Goal: Information Seeking & Learning: Get advice/opinions

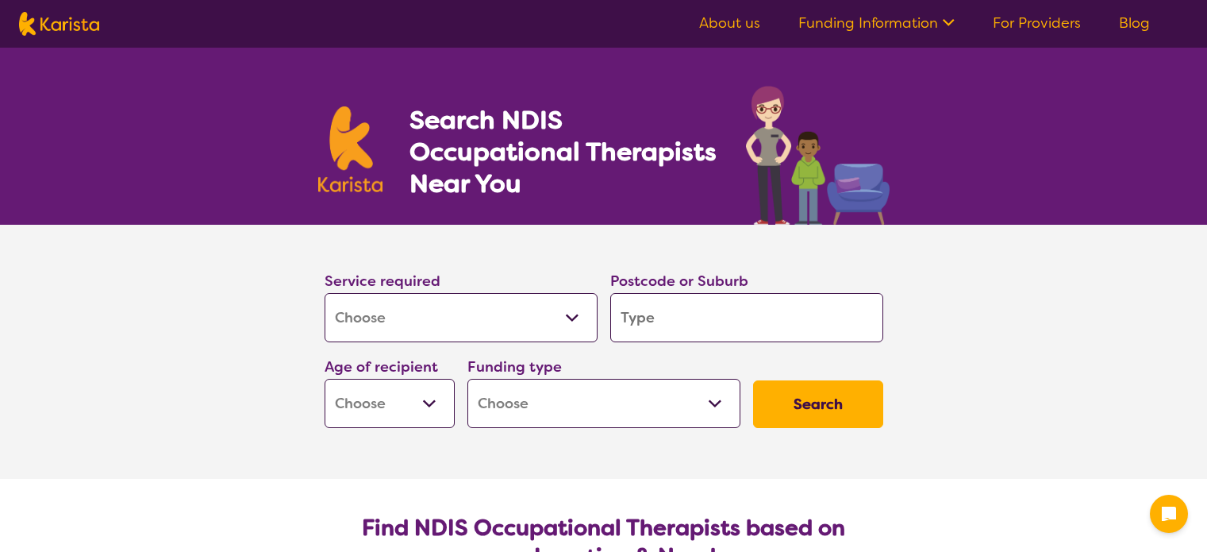
select select "[MEDICAL_DATA]"
click at [717, 326] on input "search" at bounding box center [746, 317] width 273 height 49
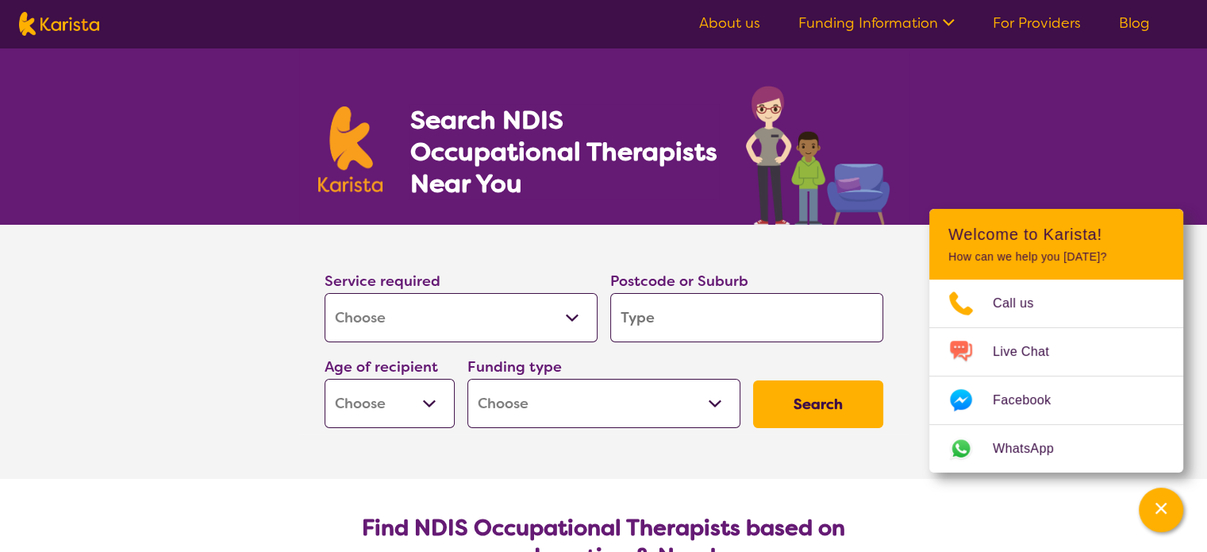
type input "l"
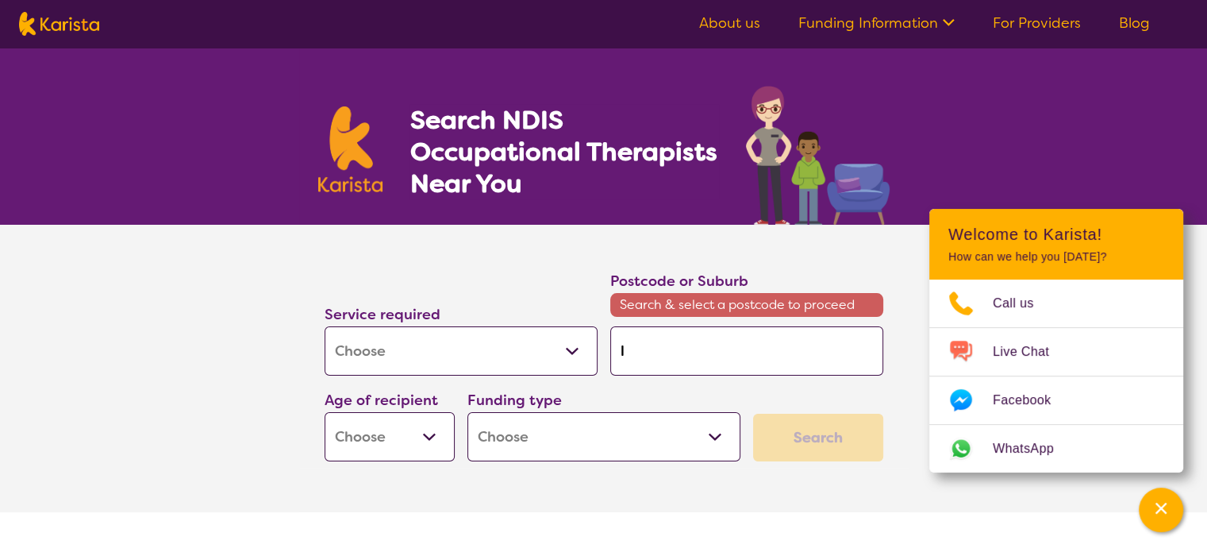
type input "li"
type input "lit"
type input "lith"
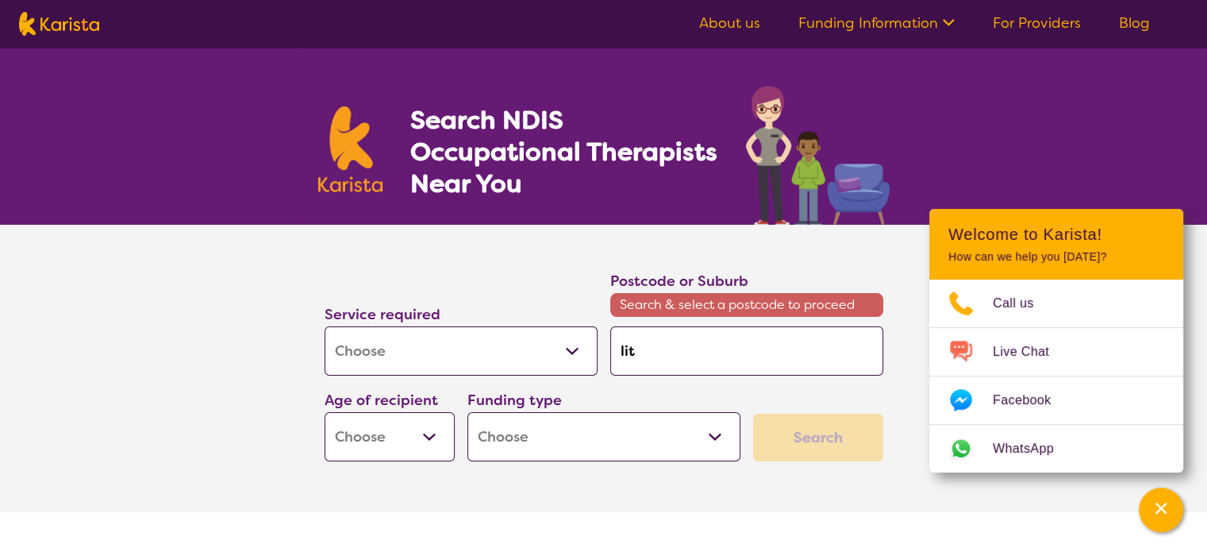
type input "lith"
click at [674, 387] on em "gow 2790" at bounding box center [675, 395] width 61 height 17
type input "2790"
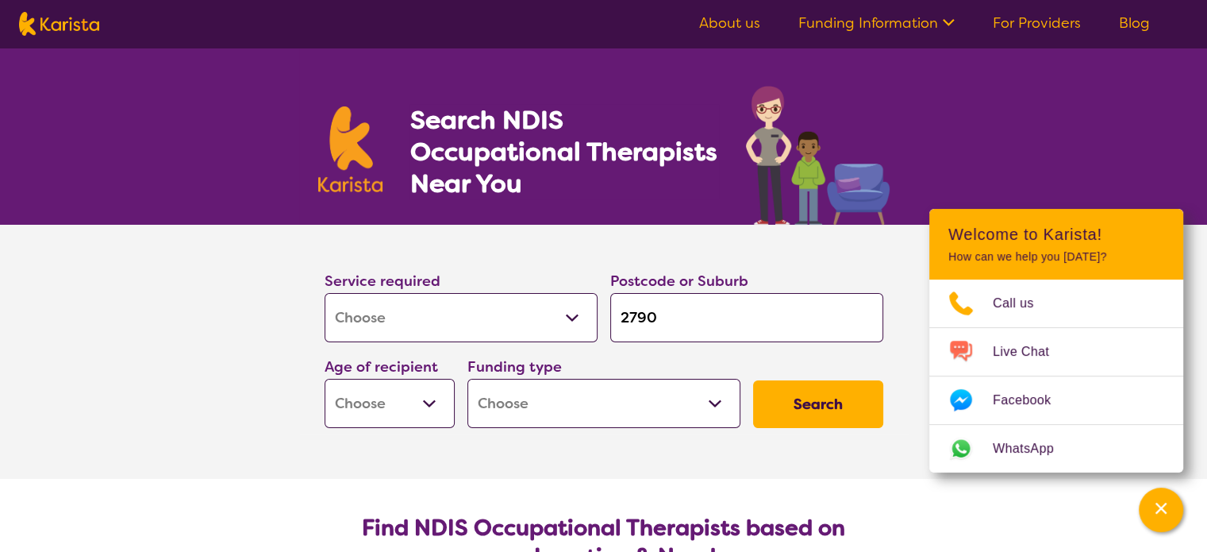
click at [397, 402] on select "Early Childhood - 0 to 9 Child - 10 to 11 Adolescent - 12 to 17 Adult - 18 to 6…" at bounding box center [390, 403] width 130 height 49
select select "EC"
click at [325, 379] on select "Early Childhood - 0 to 9 Child - 10 to 11 Adolescent - 12 to 17 Adult - 18 to 6…" at bounding box center [390, 403] width 130 height 49
select select "EC"
click at [593, 389] on select "Home Care Package (HCP) National Disability Insurance Scheme (NDIS) I don't know" at bounding box center [603, 403] width 273 height 49
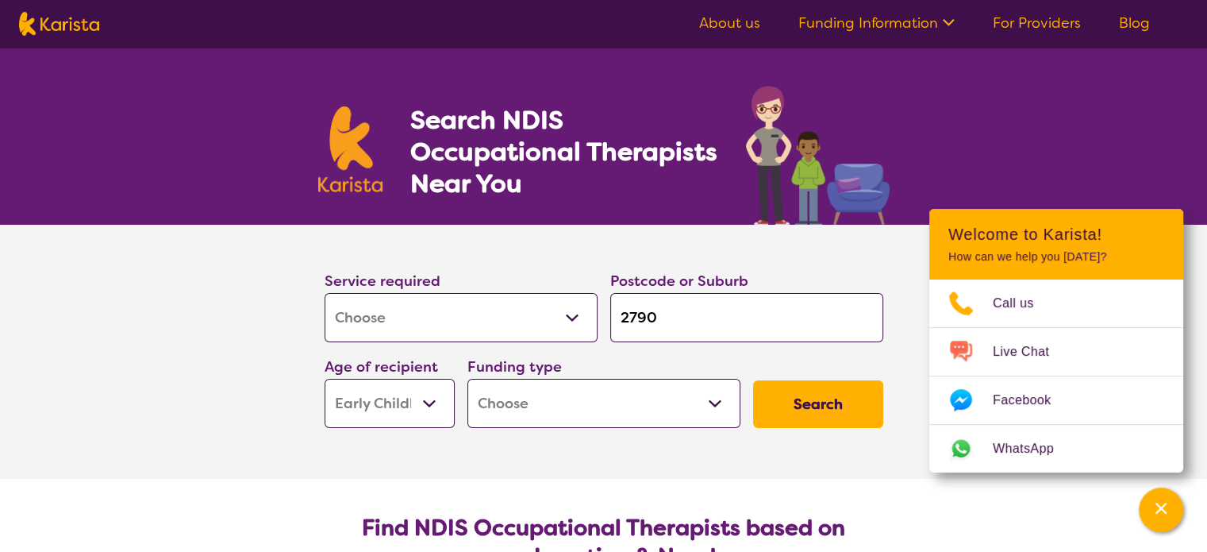
select select "NDIS"
click at [467, 379] on select "Home Care Package (HCP) National Disability Insurance Scheme (NDIS) I don't know" at bounding box center [603, 403] width 273 height 49
select select "NDIS"
click at [791, 409] on button "Search" at bounding box center [818, 404] width 130 height 48
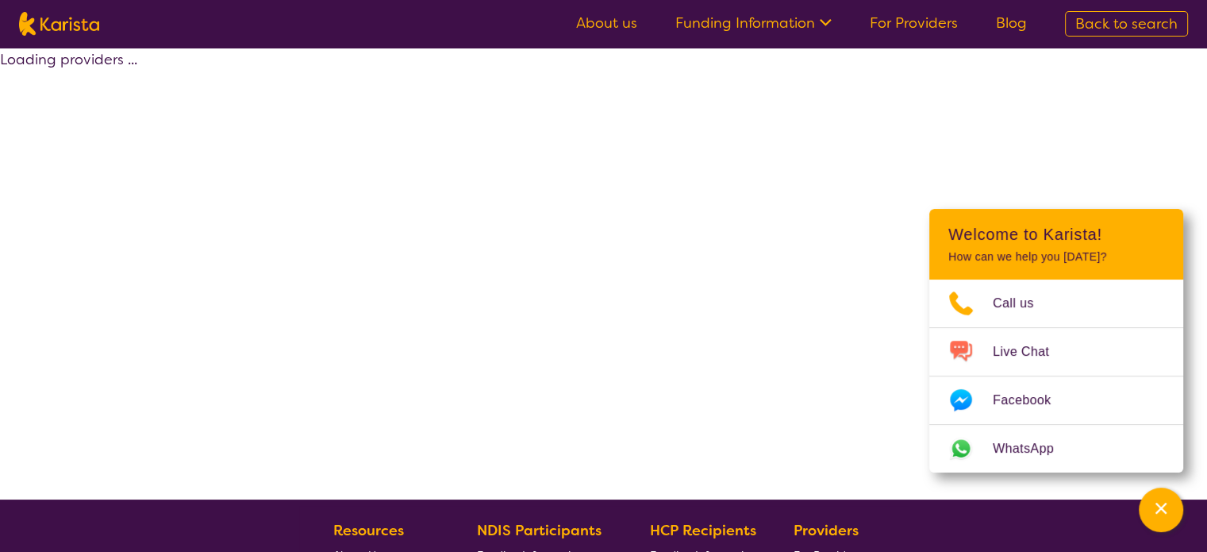
select select "by_score"
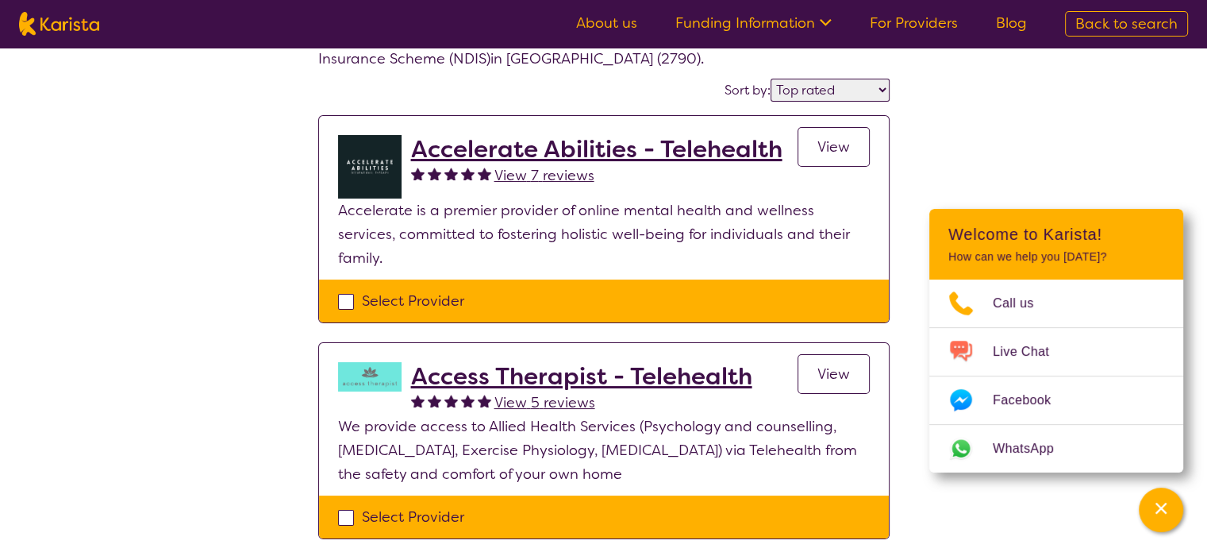
scroll to position [79, 0]
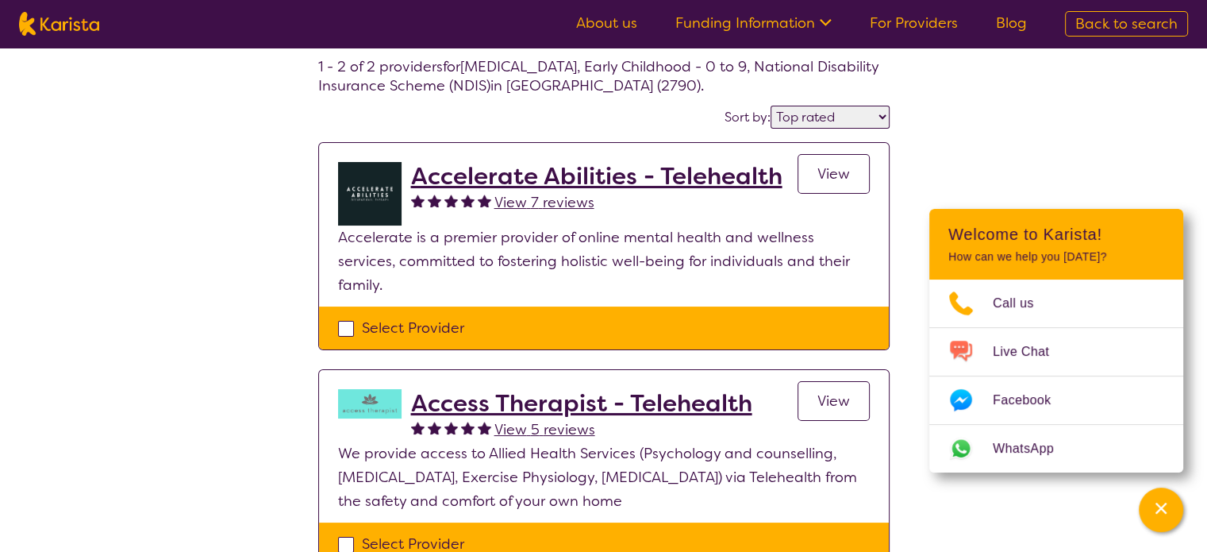
click at [552, 199] on span "View 7 reviews" at bounding box center [544, 202] width 100 height 19
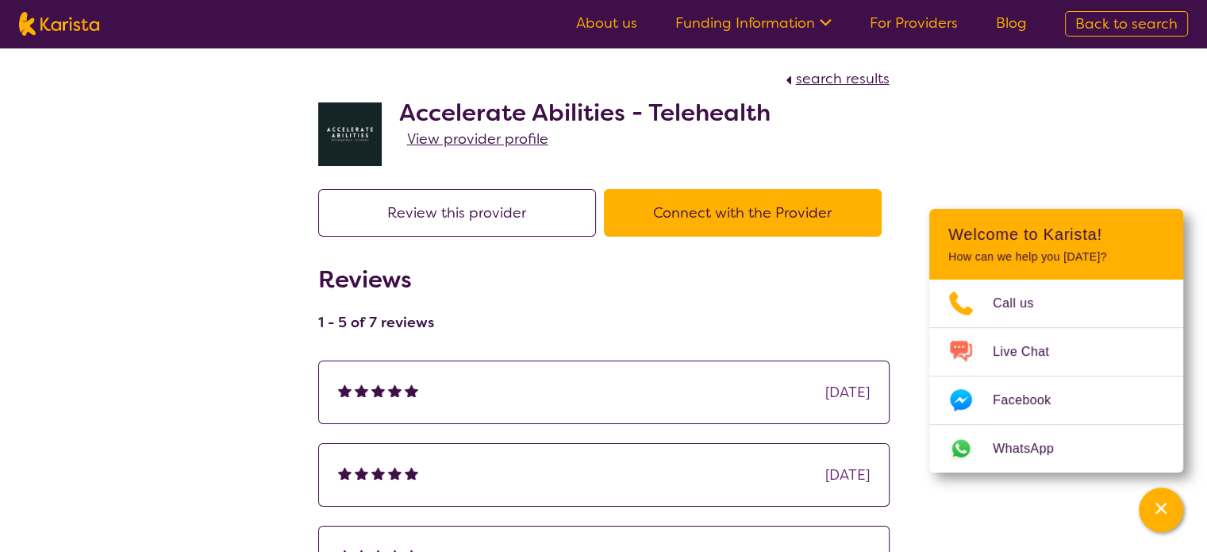
scroll to position [79, 0]
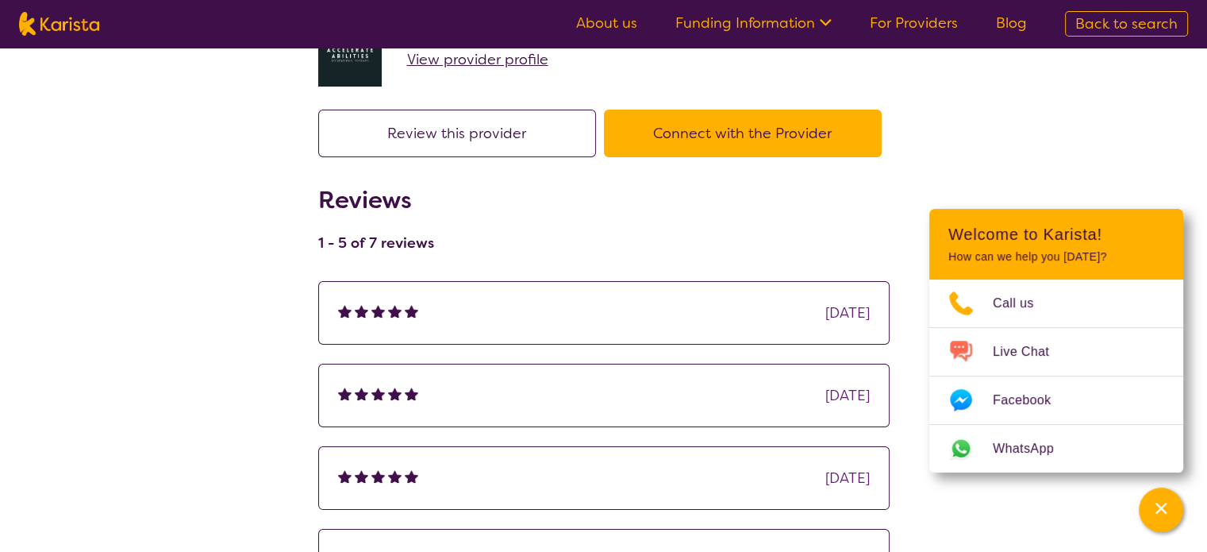
select select "by_score"
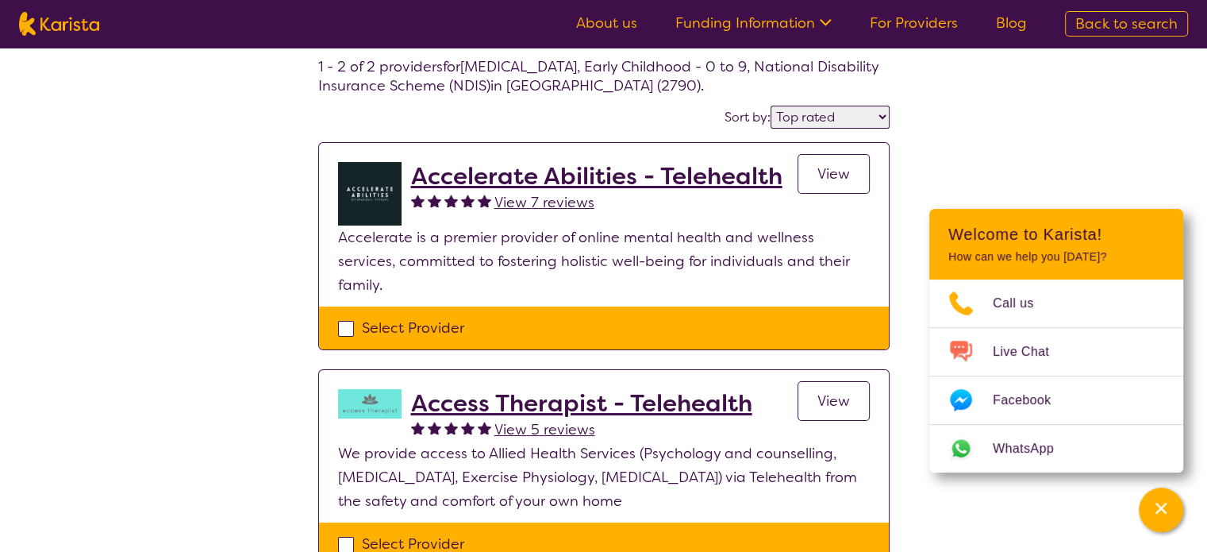
click at [559, 164] on h2 "Accelerate Abilities - Telehealth" at bounding box center [596, 176] width 371 height 29
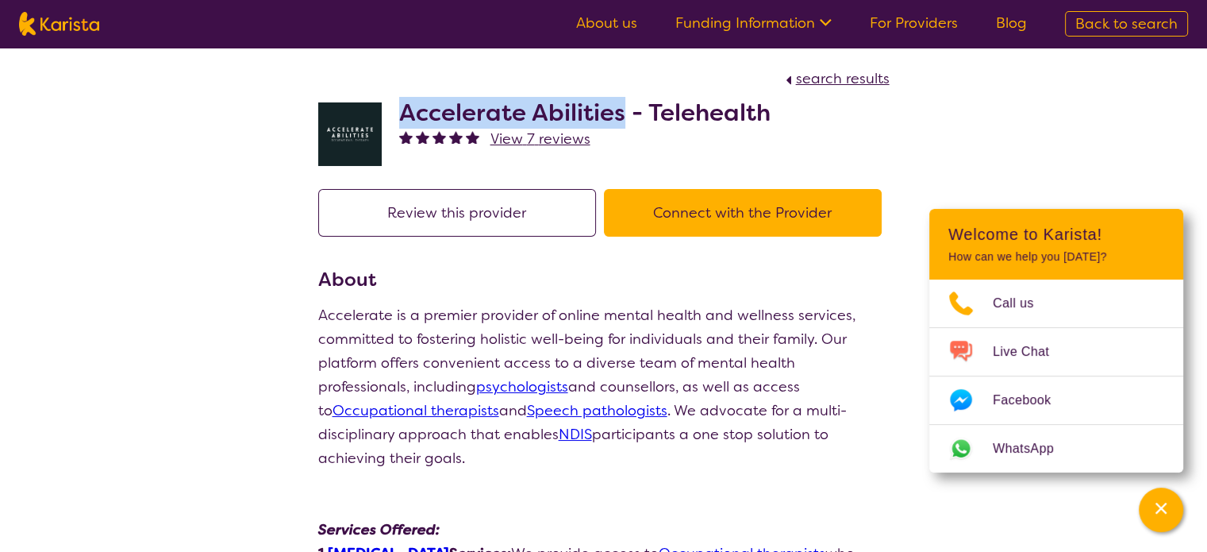
drag, startPoint x: 405, startPoint y: 114, endPoint x: 620, endPoint y: 128, distance: 215.5
click at [620, 127] on h2 "Accelerate Abilities - Telehealth" at bounding box center [584, 112] width 371 height 29
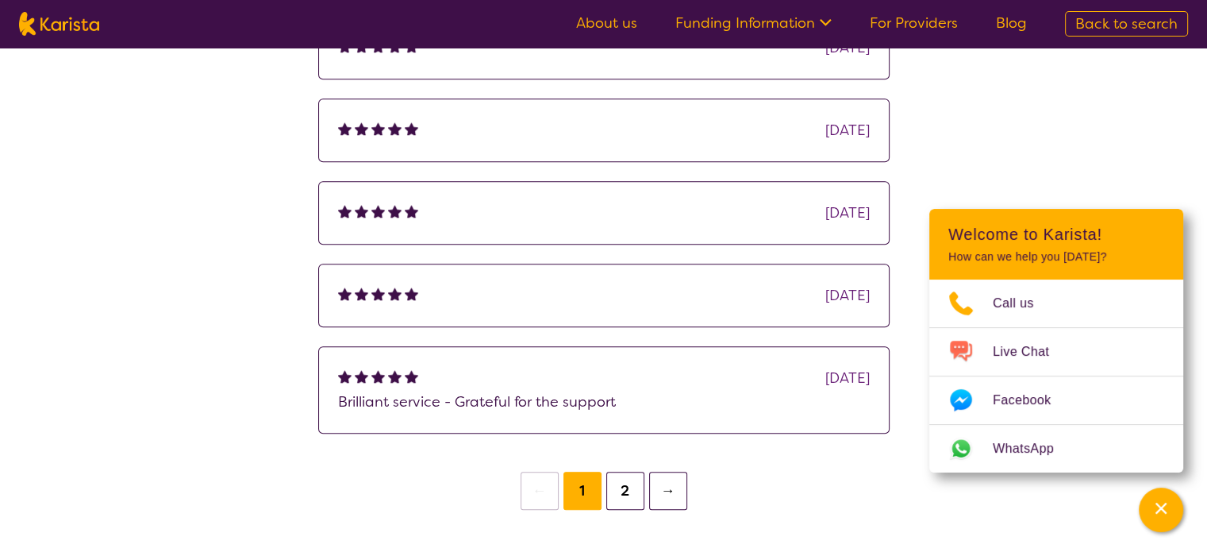
scroll to position [1508, 0]
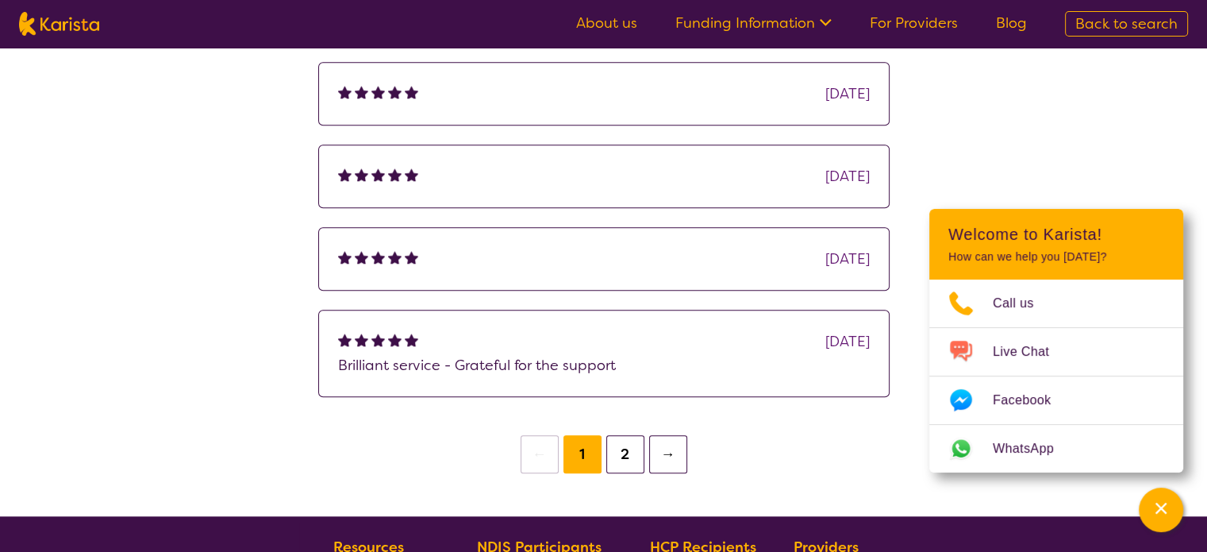
select select "by_score"
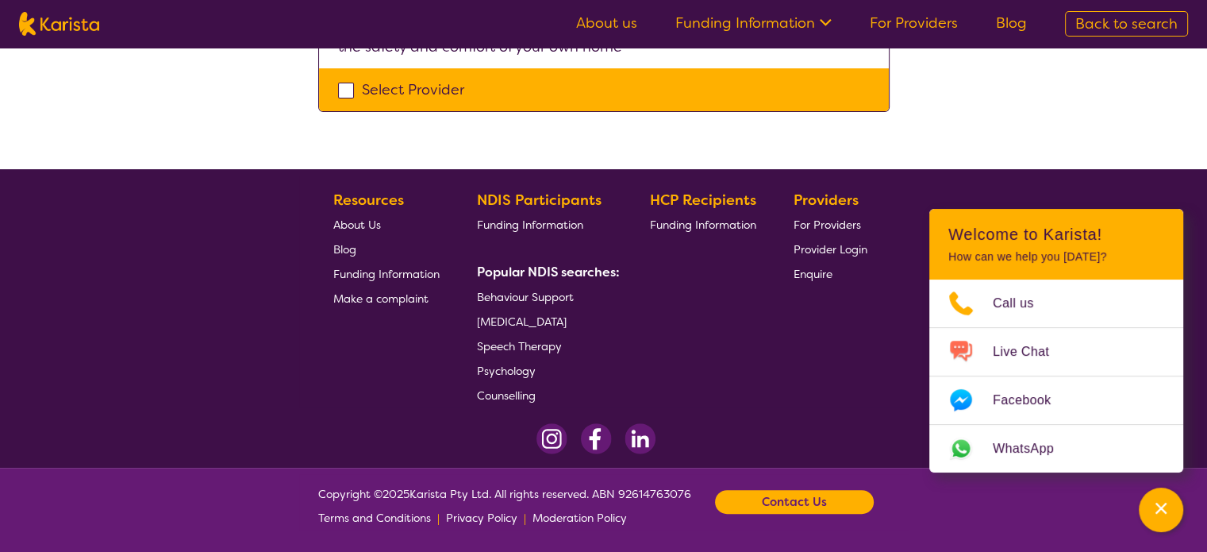
scroll to position [79, 0]
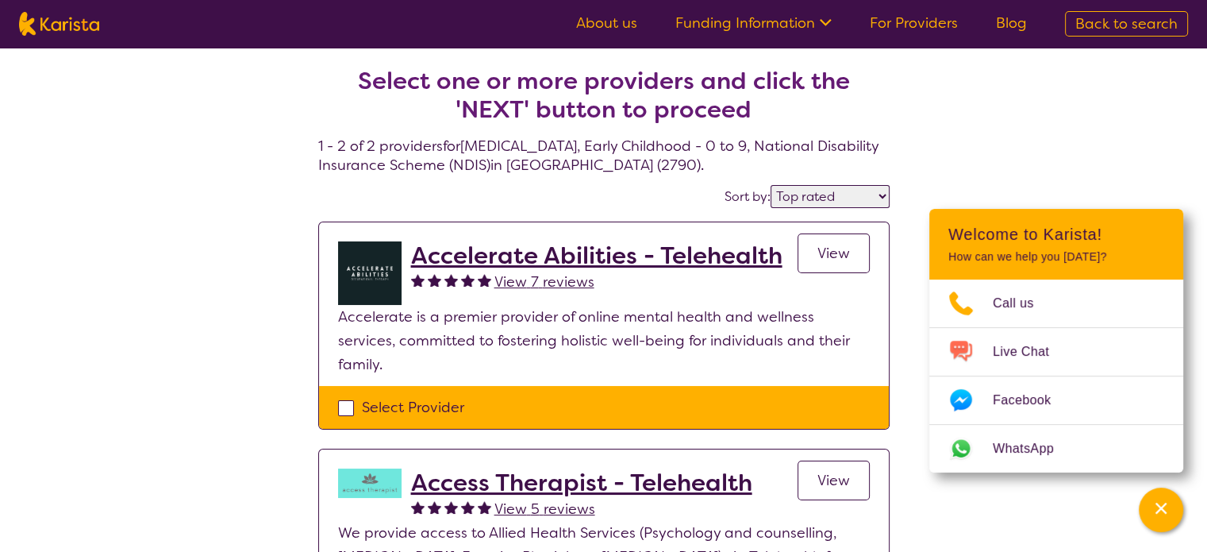
select select "[MEDICAL_DATA]"
select select "EC"
select select "NDIS"
select select "[MEDICAL_DATA]"
select select "EC"
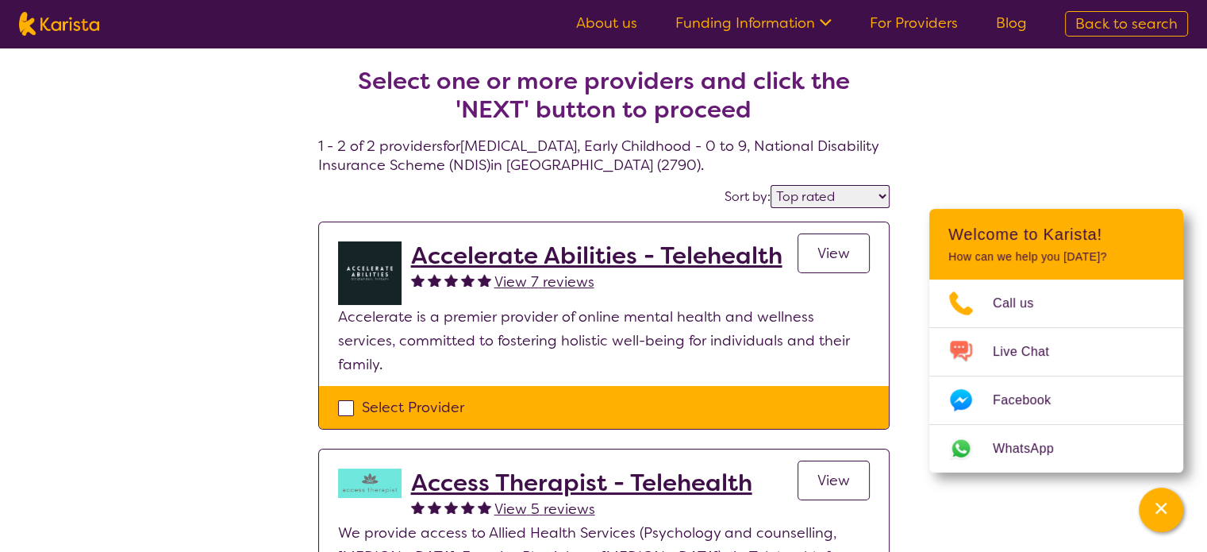
select select "NDIS"
